Goal: Entertainment & Leisure: Consume media (video, audio)

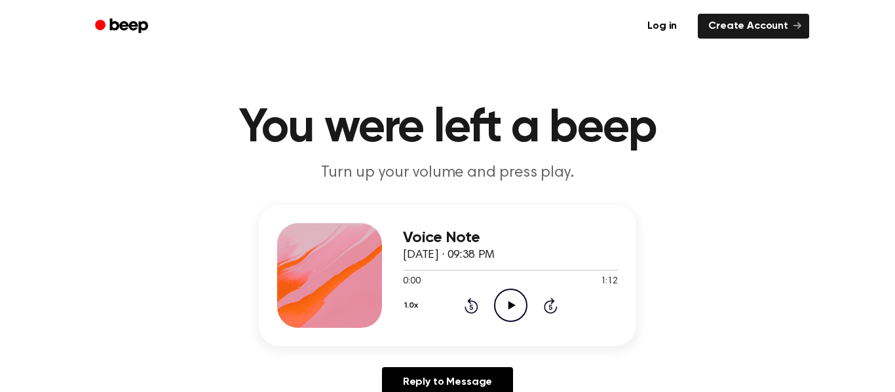
click at [519, 297] on icon "Play Audio" at bounding box center [510, 305] width 33 height 33
click at [507, 301] on icon "Play Audio" at bounding box center [510, 305] width 33 height 33
click at [502, 301] on icon "Play Audio" at bounding box center [510, 305] width 33 height 33
click at [510, 310] on icon "Play Audio" at bounding box center [510, 305] width 33 height 33
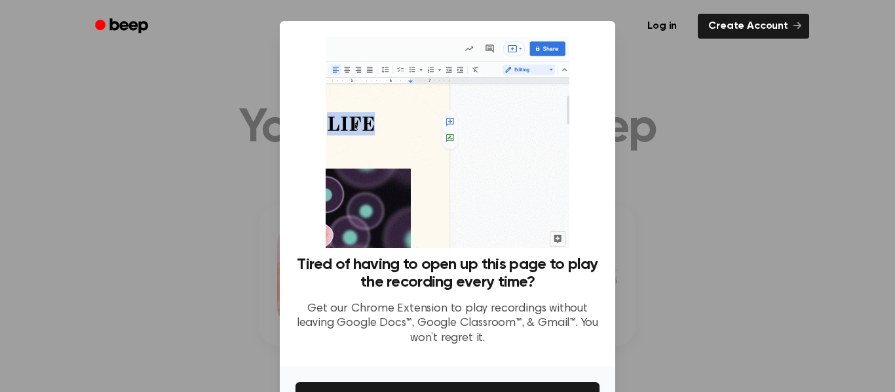
click at [624, 146] on div at bounding box center [447, 196] width 895 height 392
click at [735, 129] on div at bounding box center [447, 196] width 895 height 392
click at [588, 229] on div "Tired of having to open up this page to play the recording every time? Get our …" at bounding box center [447, 197] width 304 height 320
click at [661, 157] on div at bounding box center [447, 196] width 895 height 392
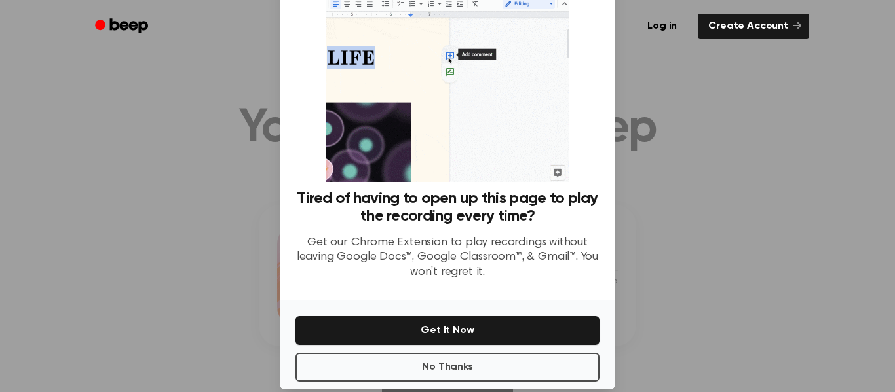
scroll to position [64, 0]
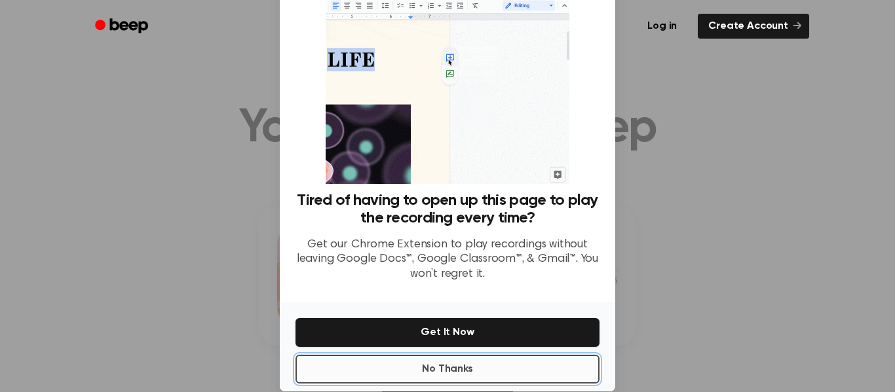
click at [581, 363] on button "No Thanks" at bounding box center [447, 369] width 304 height 29
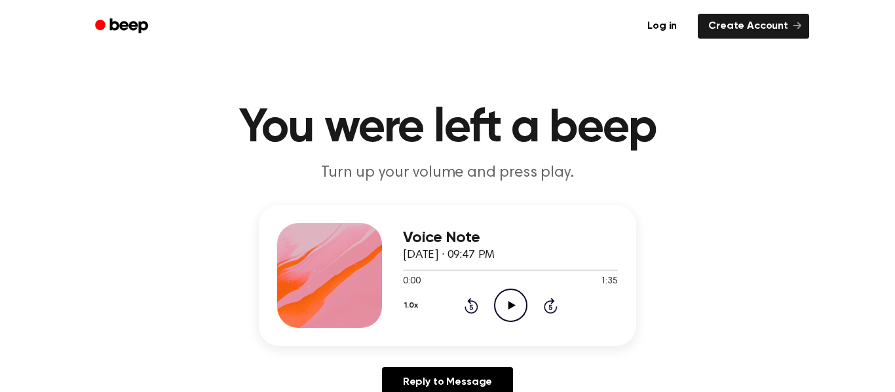
click at [518, 305] on icon "Play Audio" at bounding box center [510, 305] width 33 height 33
click at [546, 307] on icon "Skip 5 seconds" at bounding box center [550, 305] width 14 height 17
click at [468, 304] on icon "Rewind 5 seconds" at bounding box center [471, 305] width 14 height 17
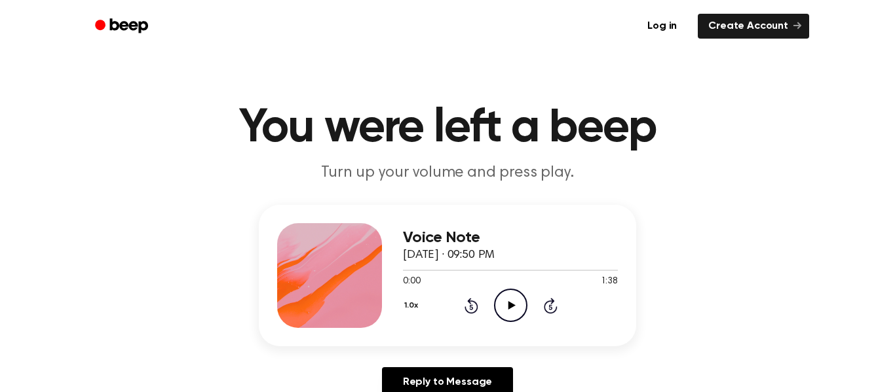
click at [515, 307] on icon "Play Audio" at bounding box center [510, 305] width 33 height 33
click at [515, 307] on icon "Pause Audio" at bounding box center [510, 305] width 33 height 33
click at [515, 307] on icon "Play Audio" at bounding box center [510, 305] width 33 height 33
click at [515, 307] on icon "Pause Audio" at bounding box center [510, 305] width 33 height 33
click at [515, 307] on icon "Play Audio" at bounding box center [510, 305] width 33 height 33
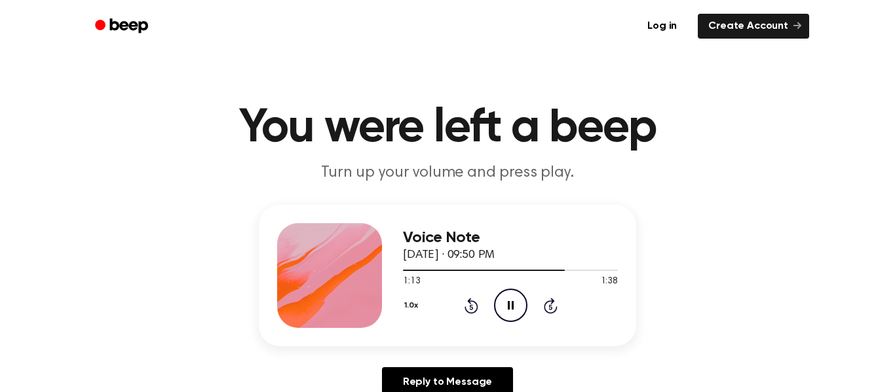
click at [551, 308] on icon "Skip 5 seconds" at bounding box center [550, 305] width 14 height 17
click at [551, 305] on icon "Skip 5 seconds" at bounding box center [550, 305] width 14 height 17
